Goal: Information Seeking & Learning: Learn about a topic

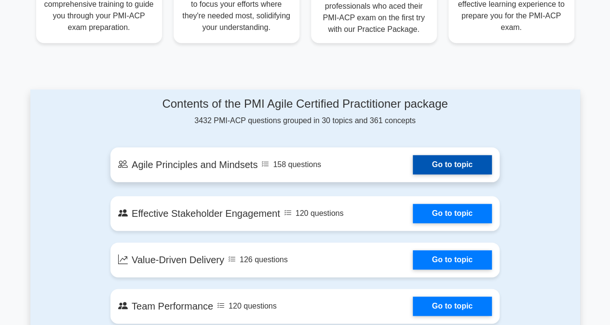
scroll to position [466, 0]
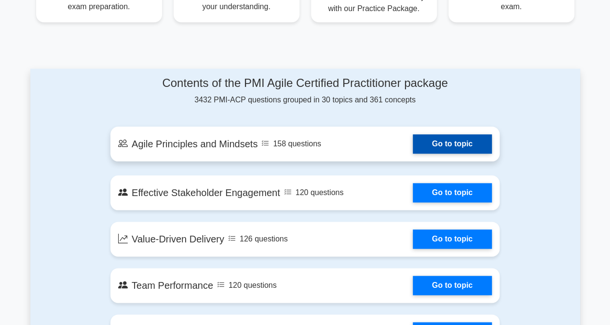
click at [452, 136] on link "Go to topic" at bounding box center [452, 143] width 79 height 19
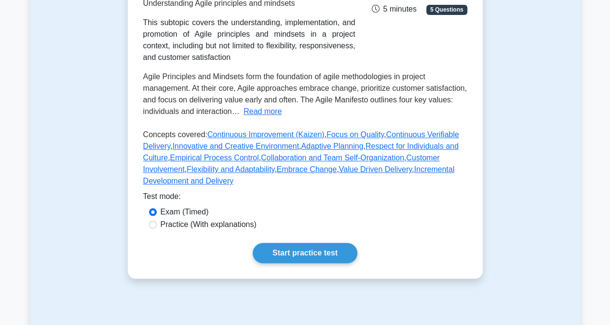
scroll to position [193, 0]
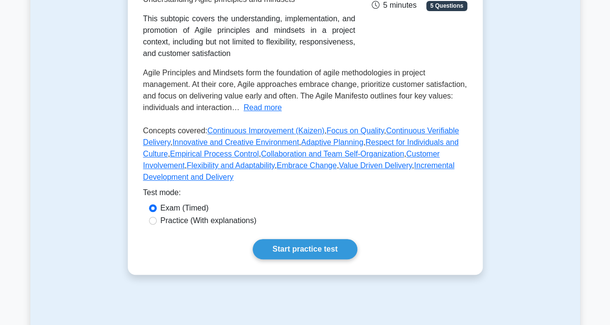
click at [157, 220] on div "Practice (With explanations)" at bounding box center [305, 221] width 313 height 12
click at [152, 220] on input "Practice (With explanations)" at bounding box center [153, 221] width 8 height 8
radio input "true"
click at [297, 248] on link "Start practice test" at bounding box center [305, 249] width 105 height 20
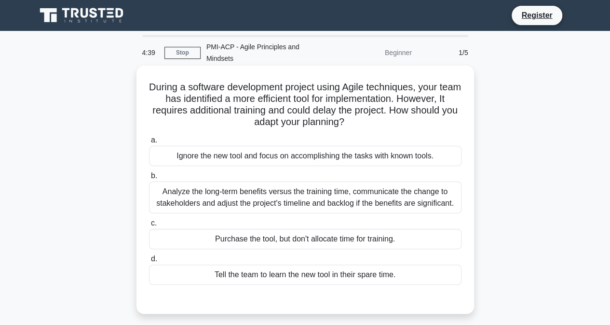
click at [365, 188] on div "Analyze the long-term benefits versus the training time, communicate the change…" at bounding box center [305, 197] width 313 height 32
click at [149, 179] on input "b. Analyze the long-term benefits versus the training time, communicate the cha…" at bounding box center [149, 176] width 0 height 6
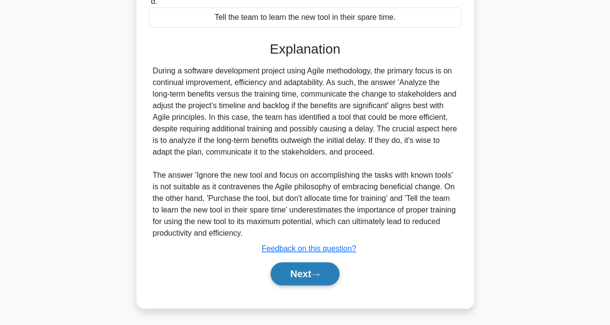
click at [300, 270] on button "Next" at bounding box center [305, 273] width 69 height 23
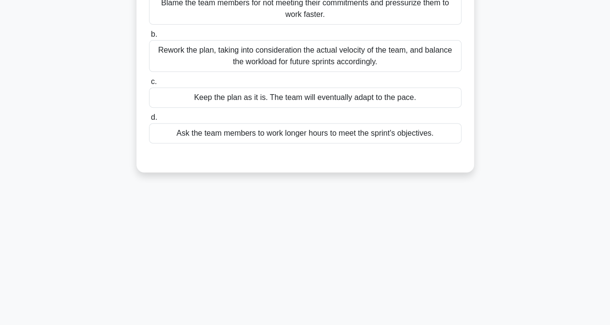
scroll to position [52, 0]
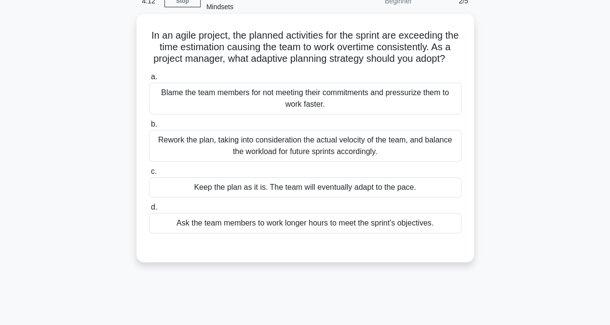
click at [311, 149] on div "Rework the plan, taking into consideration the actual velocity of the team, and…" at bounding box center [305, 146] width 313 height 32
click at [149, 127] on input "b. Rework the plan, taking into consideration the actual velocity of the team, …" at bounding box center [149, 124] width 0 height 6
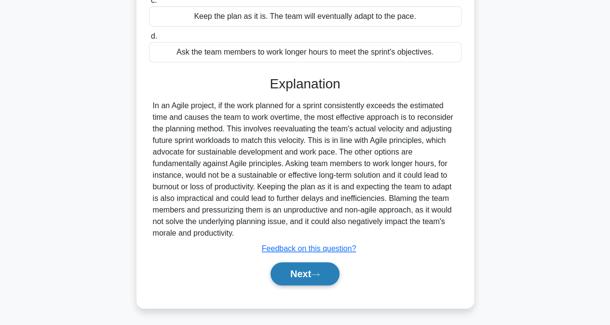
click at [315, 276] on button "Next" at bounding box center [305, 273] width 69 height 23
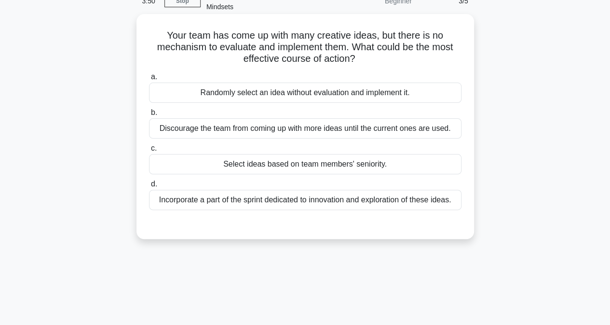
click at [342, 192] on div "Incorporate a part of the sprint dedicated to innovation and exploration of the…" at bounding box center [305, 200] width 313 height 20
click at [149, 187] on input "d. Incorporate a part of the sprint dedicated to innovation and exploration of …" at bounding box center [149, 184] width 0 height 6
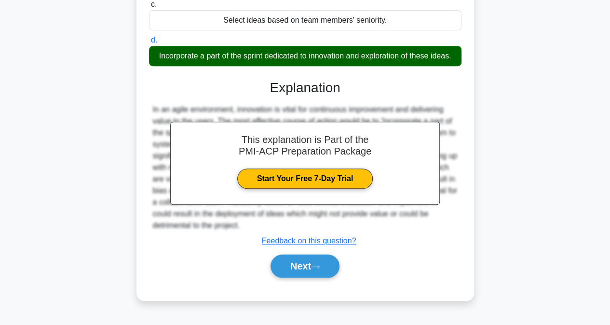
scroll to position [196, 0]
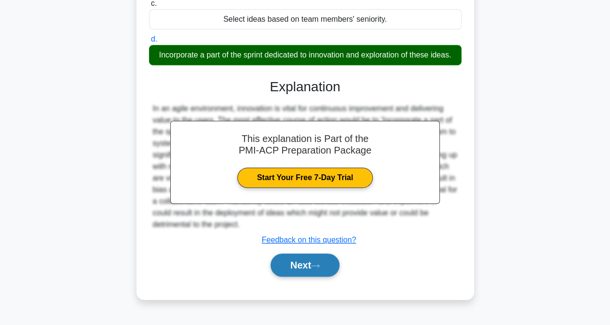
click at [317, 263] on icon at bounding box center [315, 265] width 9 height 5
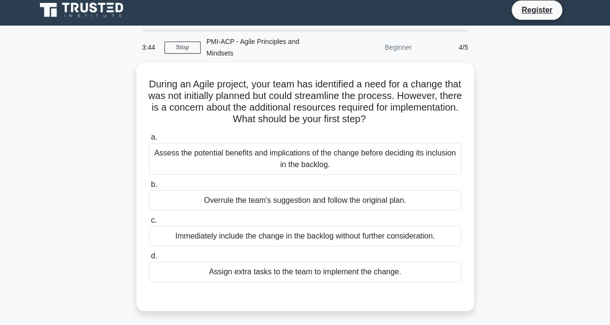
scroll to position [3, 0]
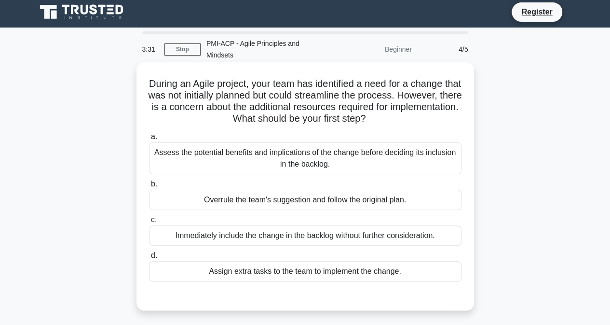
click at [347, 152] on div "Assess the potential benefits and implications of the change before deciding it…" at bounding box center [305, 158] width 313 height 32
click at [149, 140] on input "a. Assess the potential benefits and implications of the change before deciding…" at bounding box center [149, 137] width 0 height 6
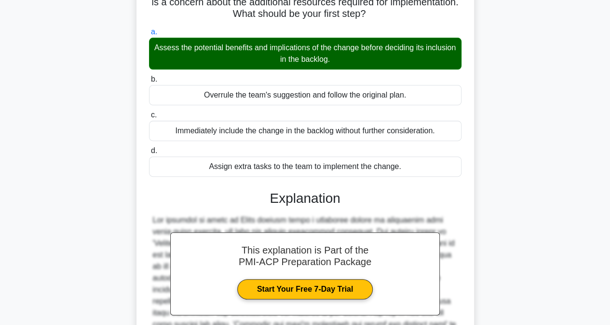
scroll to position [245, 0]
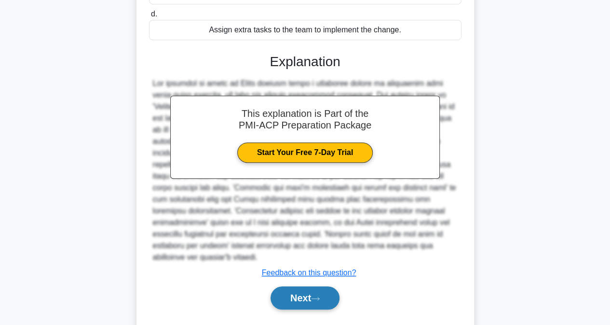
click at [319, 296] on icon at bounding box center [315, 298] width 9 height 5
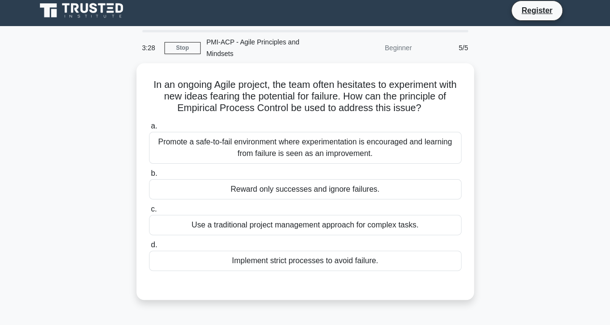
scroll to position [0, 0]
